Goal: Communication & Community: Share content

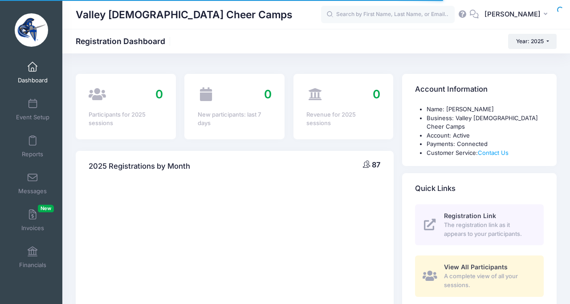
select select
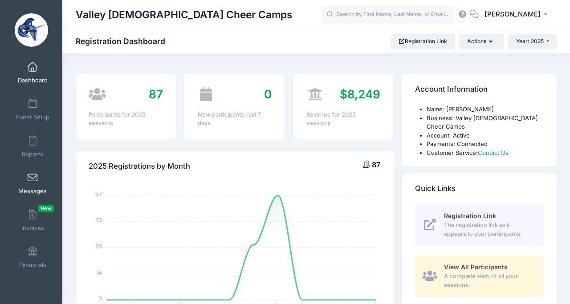
click at [33, 181] on span at bounding box center [33, 178] width 0 height 10
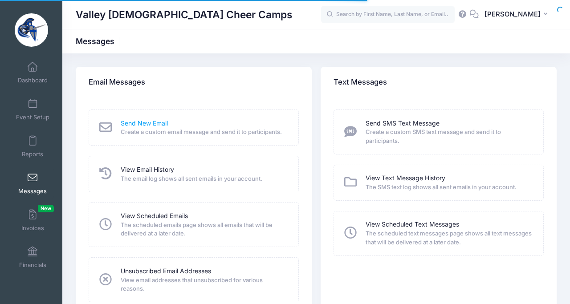
click at [127, 125] on link "Send New Email" at bounding box center [144, 123] width 47 height 9
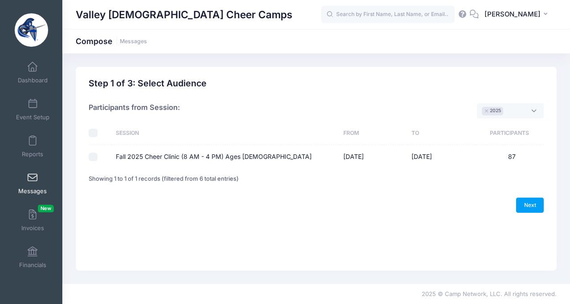
click at [94, 156] on input "Fall 2025 Cheer Clinic (8 AM - 4 PM) Ages [DEMOGRAPHIC_DATA]" at bounding box center [93, 157] width 9 height 9
checkbox input "true"
click at [529, 209] on link "Next" at bounding box center [530, 205] width 28 height 15
select select "50"
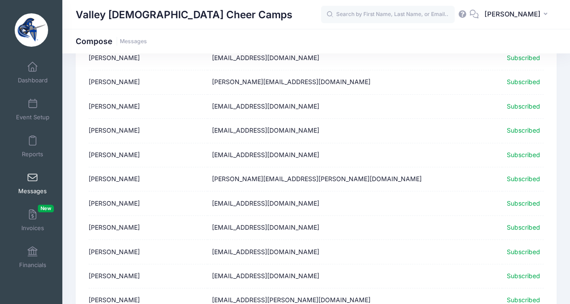
scroll to position [1138, 0]
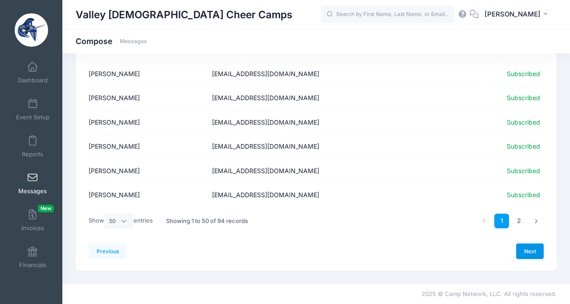
click at [529, 251] on link "Next" at bounding box center [530, 251] width 28 height 15
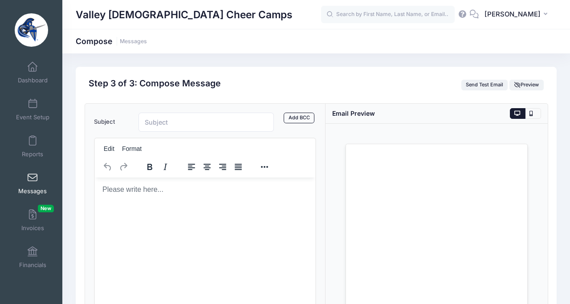
scroll to position [0, 0]
click at [167, 121] on input "Subject" at bounding box center [206, 122] width 135 height 19
type input "Left Items and Extra Shirts!"
click at [123, 190] on body "Rich Text Area. Press ALT-0 for help." at bounding box center [205, 189] width 206 height 10
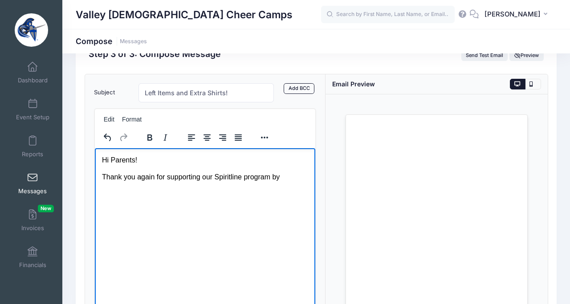
scroll to position [33, 0]
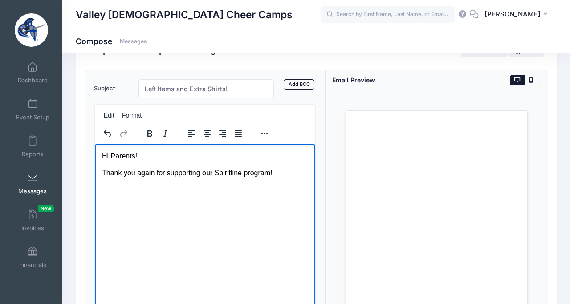
click at [140, 161] on body "Hi Parents! Thank you again for supporting our Spiritline program!" at bounding box center [205, 164] width 206 height 27
click at [139, 154] on p "Hi Parents!" at bounding box center [205, 156] width 206 height 10
click at [284, 172] on p "Thank you again for supporting our Spiritline program!" at bounding box center [205, 173] width 206 height 10
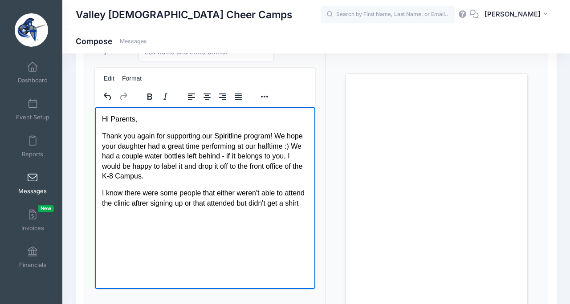
scroll to position [75, 0]
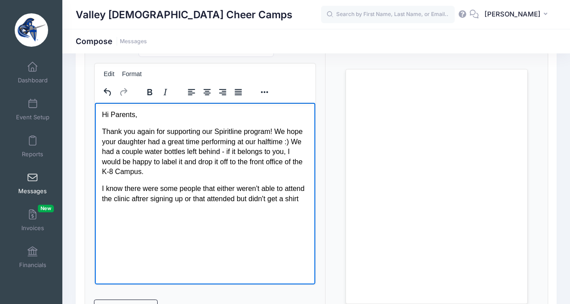
click at [142, 200] on p "I know there were some people that either weren't able to attend the clinic aft…" at bounding box center [205, 194] width 206 height 20
click at [301, 199] on p "I know there were some people that either weren't able to attend the clinic aft…" at bounding box center [205, 194] width 206 height 20
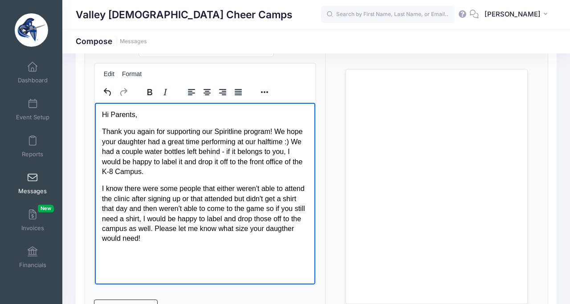
click at [128, 210] on p "I know there were some people that either weren't able to attend the clinic aft…" at bounding box center [205, 214] width 206 height 60
click at [159, 246] on body "Hi Parents, Thank you again for supporting our Spiritline program! We hope your…" at bounding box center [205, 185] width 206 height 151
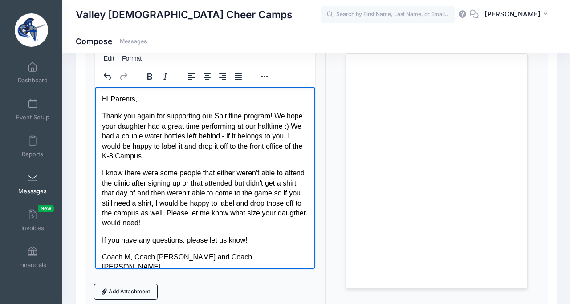
scroll to position [0, 0]
click at [121, 293] on link "Add Attachment" at bounding box center [126, 291] width 64 height 15
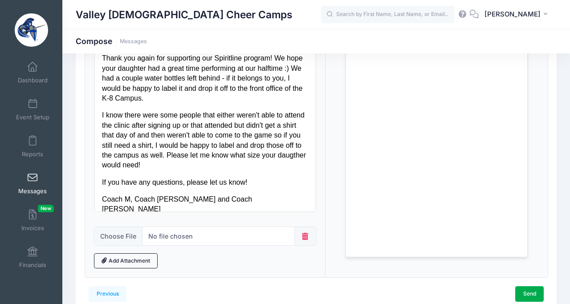
scroll to position [164, 0]
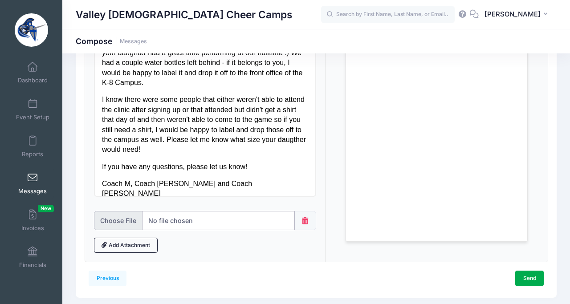
click at [125, 225] on input "file" at bounding box center [194, 220] width 201 height 19
type input "C:\fakepath\IMG_4771.jpeg"
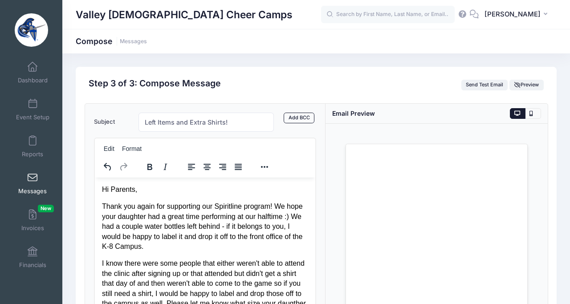
scroll to position [0, 0]
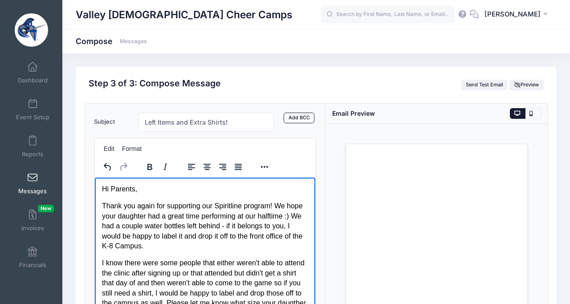
click at [210, 209] on p "Thank you again for supporting our Spiritline program! We hope your daughter ha…" at bounding box center [205, 226] width 206 height 50
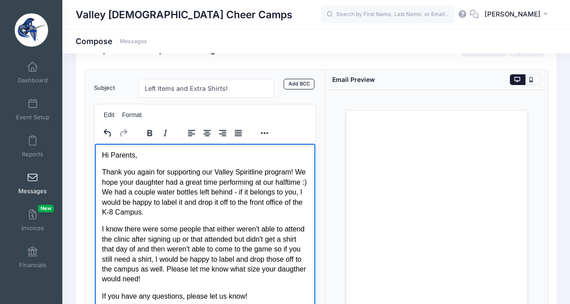
scroll to position [38, 0]
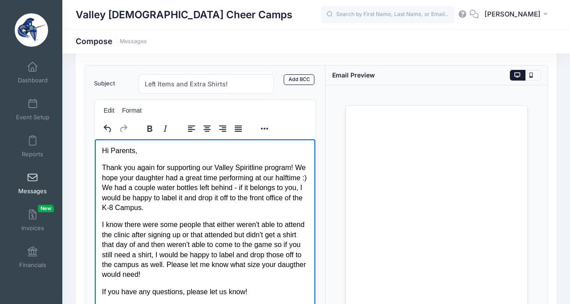
click at [230, 188] on p "Thank you again for supporting our Valley Spiritline program! We hope your daug…" at bounding box center [205, 188] width 206 height 50
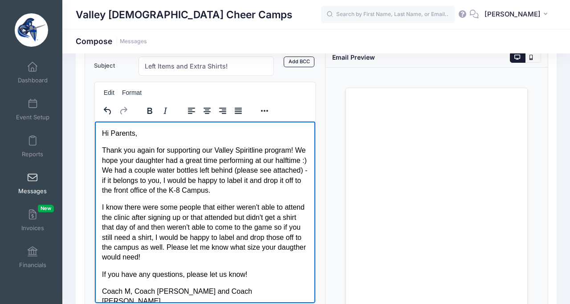
scroll to position [0, 0]
click at [159, 258] on p "I know there were some people that either weren't able to attend the clinic aft…" at bounding box center [205, 232] width 206 height 60
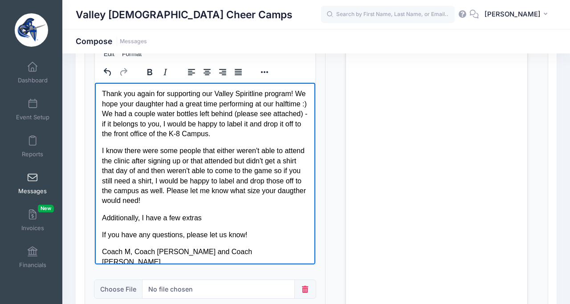
scroll to position [107, 0]
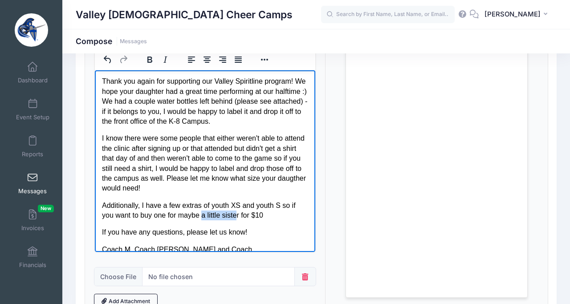
drag, startPoint x: 222, startPoint y: 217, endPoint x: 187, endPoint y: 217, distance: 35.2
click at [187, 217] on p "Additionally, I have a few extras of youth XS and youth S so if you want to buy…" at bounding box center [205, 211] width 206 height 20
click at [283, 214] on p "Additionally, I have a few extras of youth XS and youth S so if you want to buy…" at bounding box center [205, 211] width 206 height 20
drag, startPoint x: 184, startPoint y: 233, endPoint x: 101, endPoint y: 229, distance: 83.5
click at [101, 229] on html "Hi Parents, Thank you again for supporting our Valley Spiritline program! We ho…" at bounding box center [204, 162] width 221 height 220
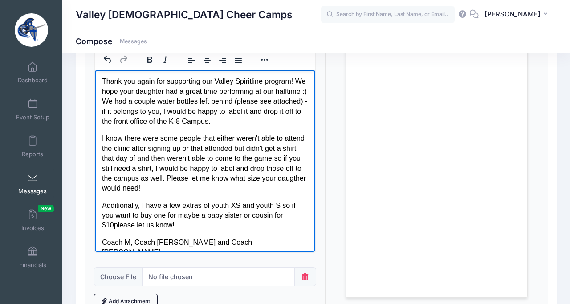
scroll to position [20, 0]
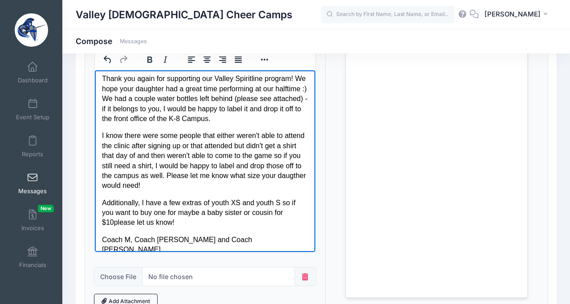
click at [147, 204] on p "Additionally, I have a few extras of youth XS and youth S so if you want to buy…" at bounding box center [205, 213] width 206 height 30
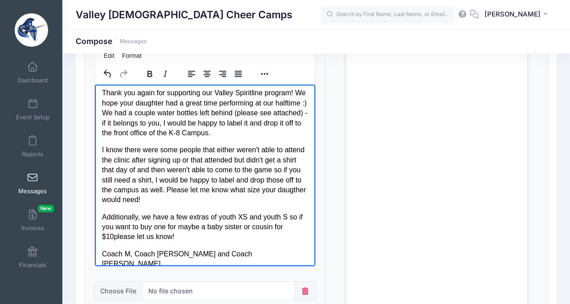
click at [112, 169] on p "I know there were some people that either weren't able to attend the clinic aft…" at bounding box center [205, 175] width 206 height 60
click at [268, 172] on p "I know there were some people that either weren't able to attend the clinic aft…" at bounding box center [205, 175] width 206 height 60
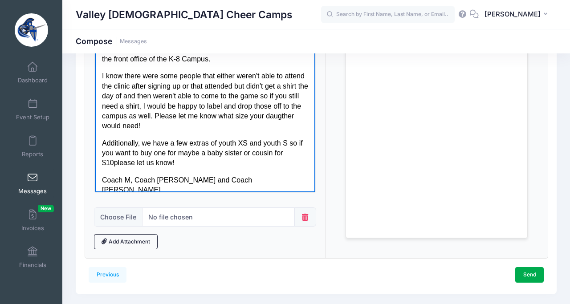
scroll to position [179, 0]
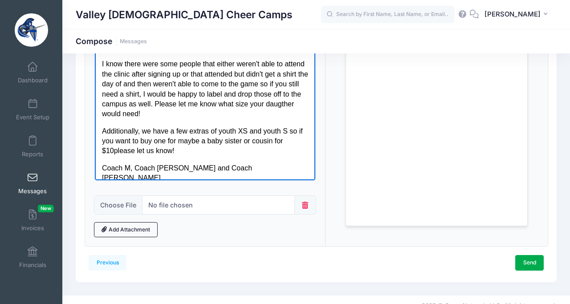
click at [286, 132] on p "Additionally, we have a few extras of youth XS and youth S so if you want to bu…" at bounding box center [205, 142] width 206 height 30
click at [284, 133] on p "Additionally, we have a few extras of youth XS and youth S t-shirts so if you w…" at bounding box center [205, 142] width 206 height 30
click at [120, 142] on p "Additionally, we have a few extras of youth XS and youth S t-shirts so if you w…" at bounding box center [205, 142] width 206 height 30
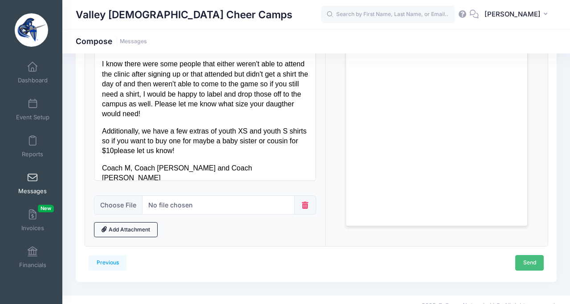
click at [529, 260] on link "Send" at bounding box center [530, 262] width 29 height 15
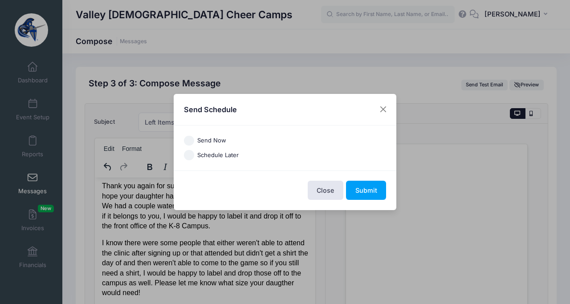
click at [199, 142] on label "Send Now" at bounding box center [211, 140] width 29 height 9
click at [194, 142] on input "Send Now" at bounding box center [189, 141] width 10 height 10
radio input "true"
click at [372, 189] on button "Submit" at bounding box center [366, 190] width 40 height 19
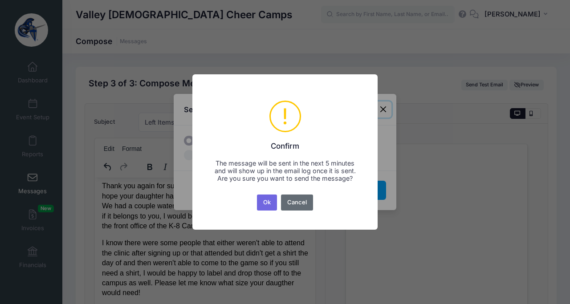
click at [291, 207] on button "Cancel" at bounding box center [297, 203] width 33 height 16
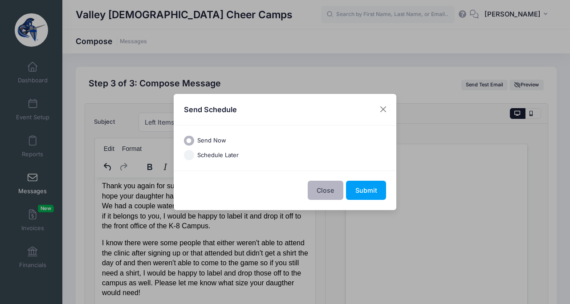
click at [336, 189] on button "Close" at bounding box center [326, 190] width 36 height 19
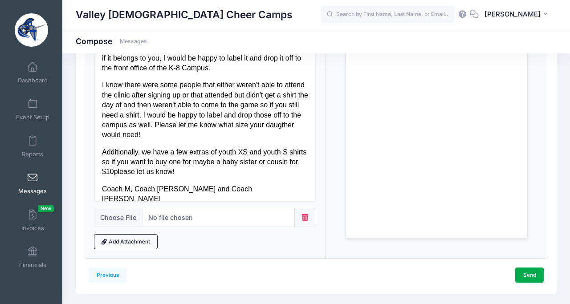
scroll to position [182, 0]
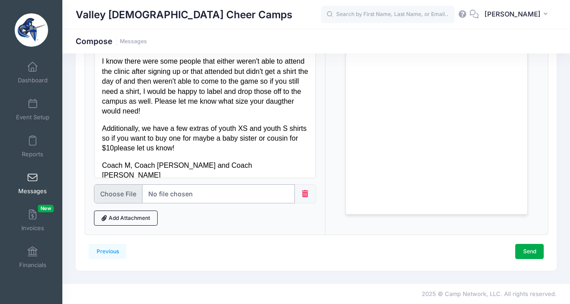
click at [171, 193] on input "file" at bounding box center [194, 193] width 201 height 19
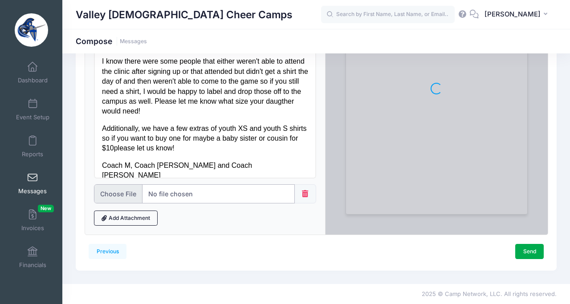
click at [217, 190] on input "file" at bounding box center [194, 193] width 201 height 19
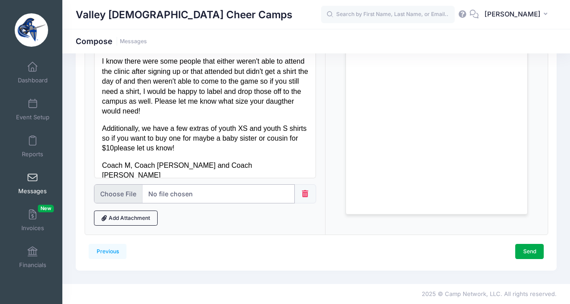
type input "C:\fakepath\IMG_4771.jpeg"
click at [529, 252] on link "Send" at bounding box center [530, 251] width 29 height 15
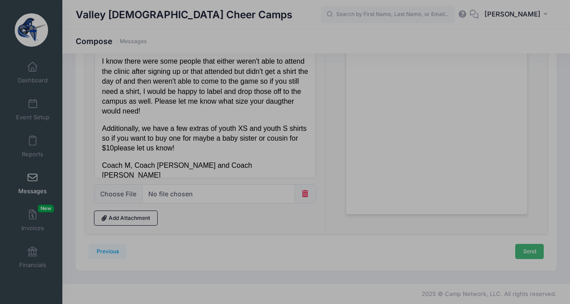
scroll to position [0, 0]
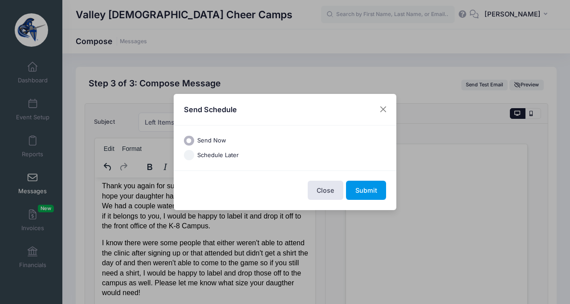
click at [369, 192] on button "Submit" at bounding box center [366, 190] width 40 height 19
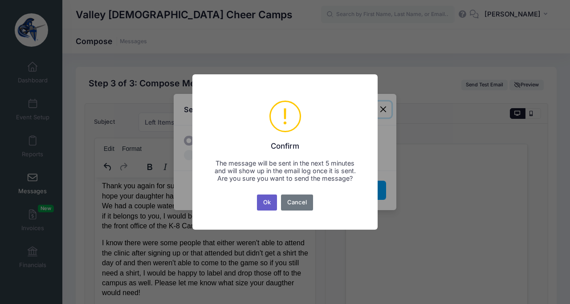
click at [271, 209] on button "Ok" at bounding box center [267, 203] width 20 height 16
